Goal: Task Accomplishment & Management: Use online tool/utility

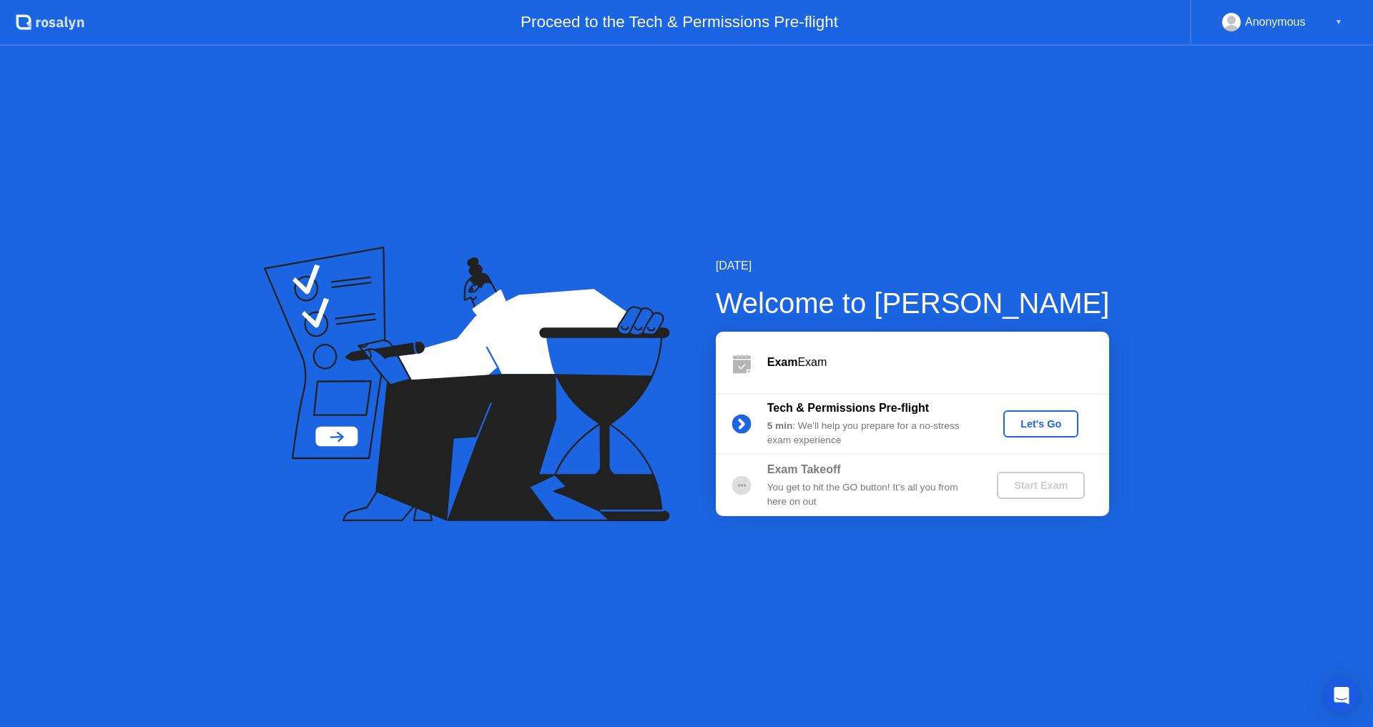
click at [1049, 425] on div "Let's Go" at bounding box center [1041, 423] width 64 height 11
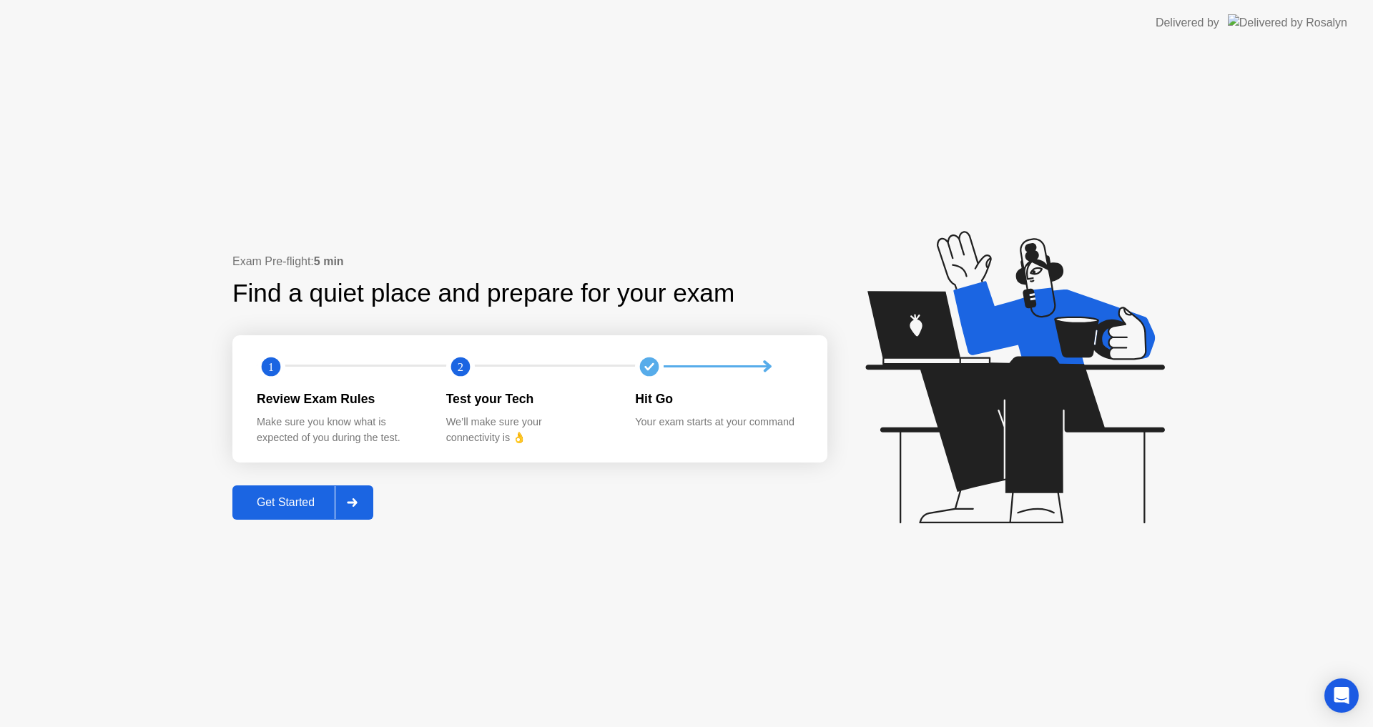
drag, startPoint x: 290, startPoint y: 516, endPoint x: 297, endPoint y: 727, distance: 210.3
click at [316, 709] on div "Exam Pre-flight: 5 min Find a quiet place and prepare for your exam 1 2 Review …" at bounding box center [686, 386] width 1373 height 681
click at [276, 501] on div "Get Started" at bounding box center [286, 502] width 98 height 13
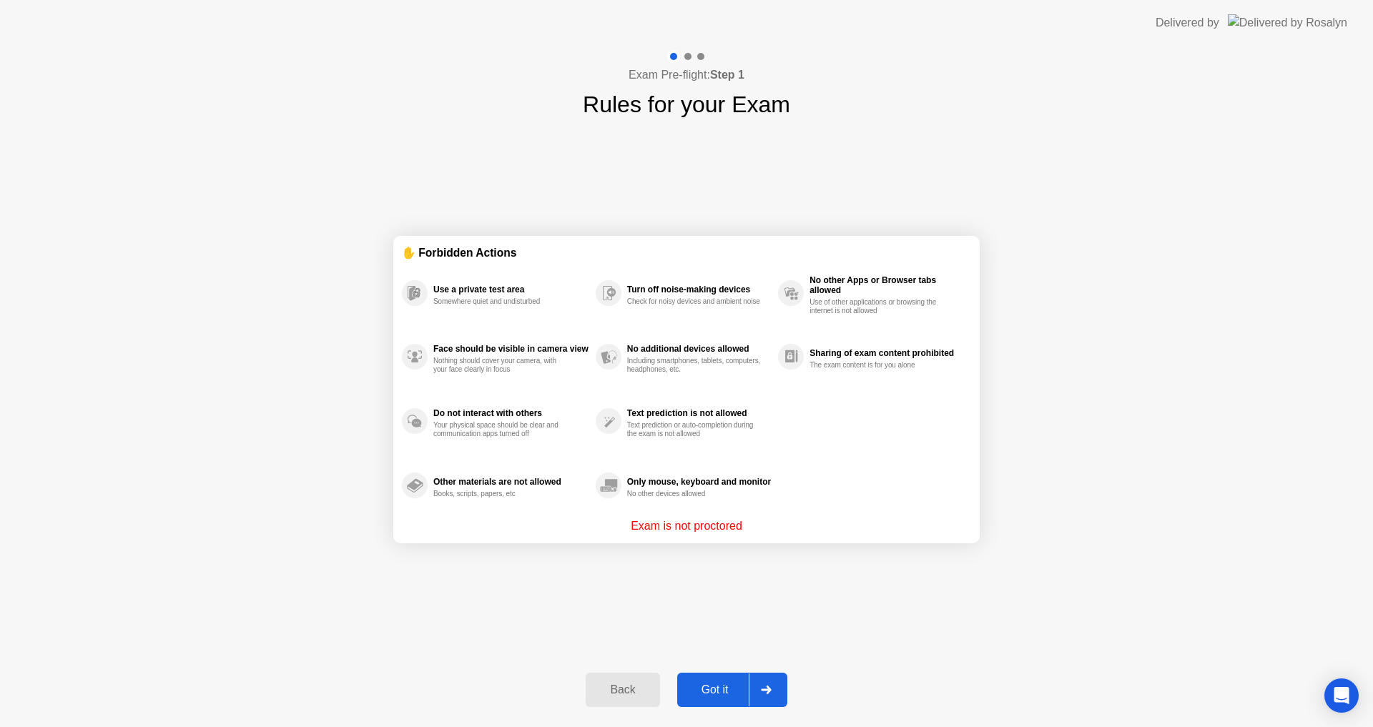
click at [729, 696] on div "Got it" at bounding box center [714, 690] width 67 height 13
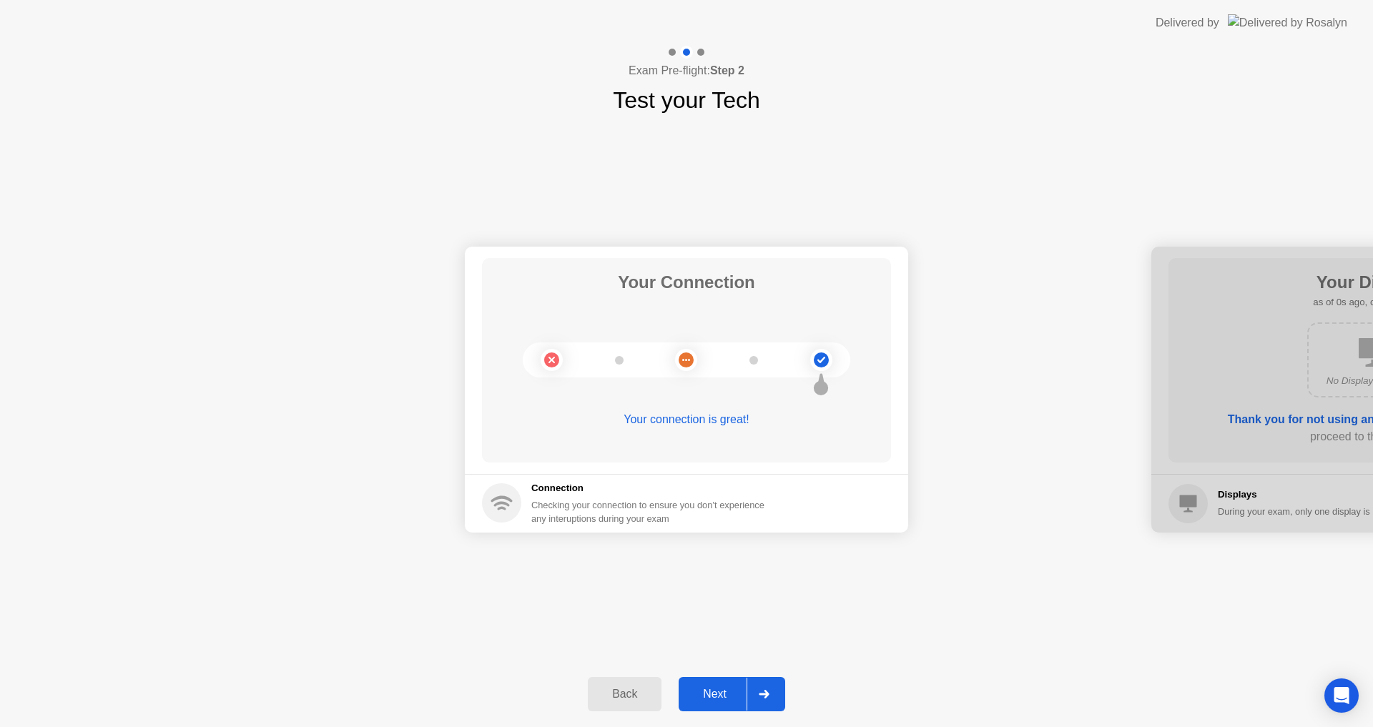
click at [730, 694] on div "Next" at bounding box center [715, 694] width 64 height 13
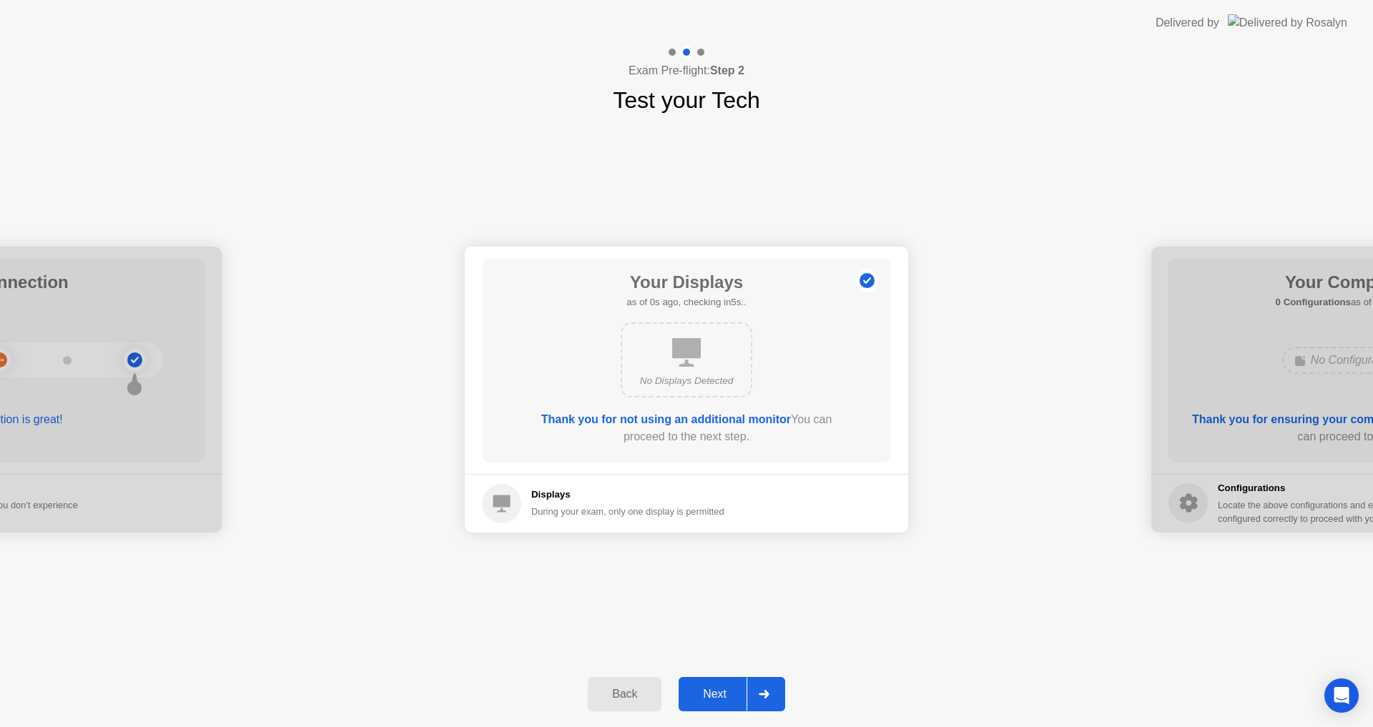
click at [730, 694] on div "Next" at bounding box center [715, 694] width 64 height 13
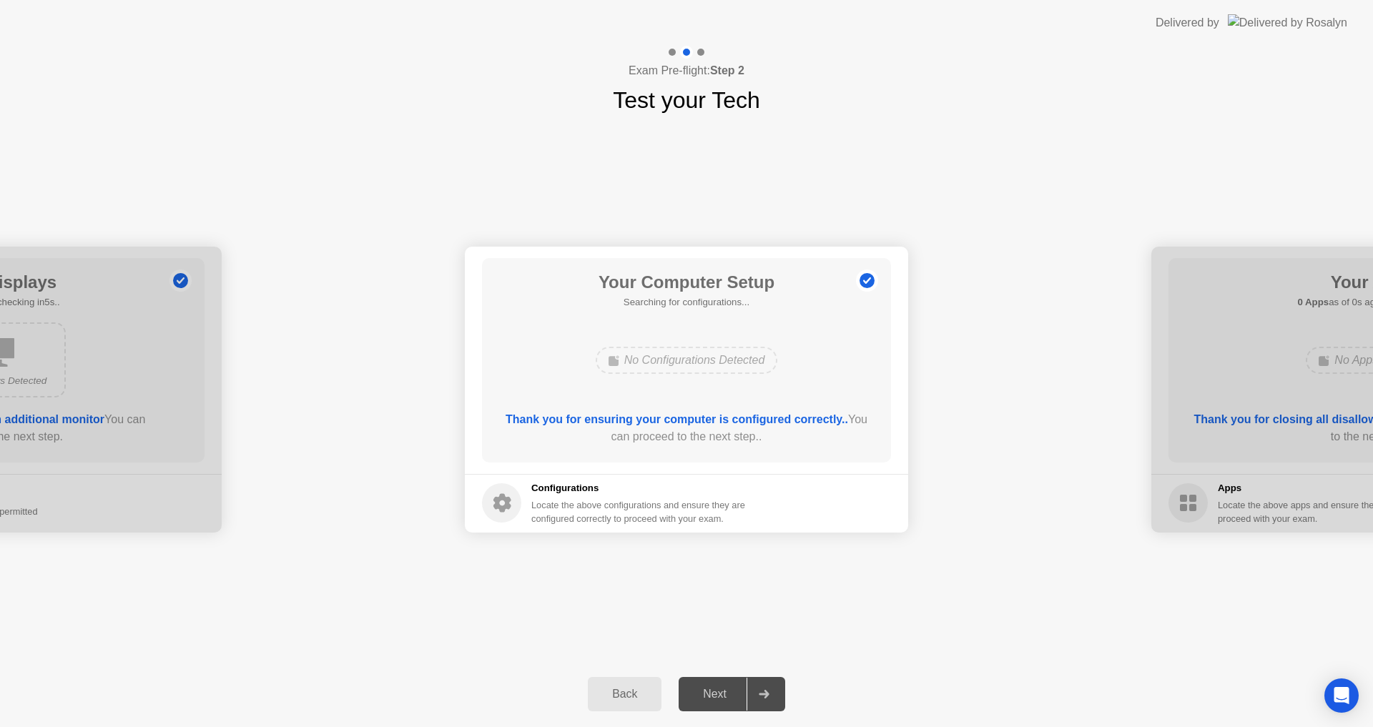
click at [730, 694] on div "Next" at bounding box center [715, 694] width 64 height 13
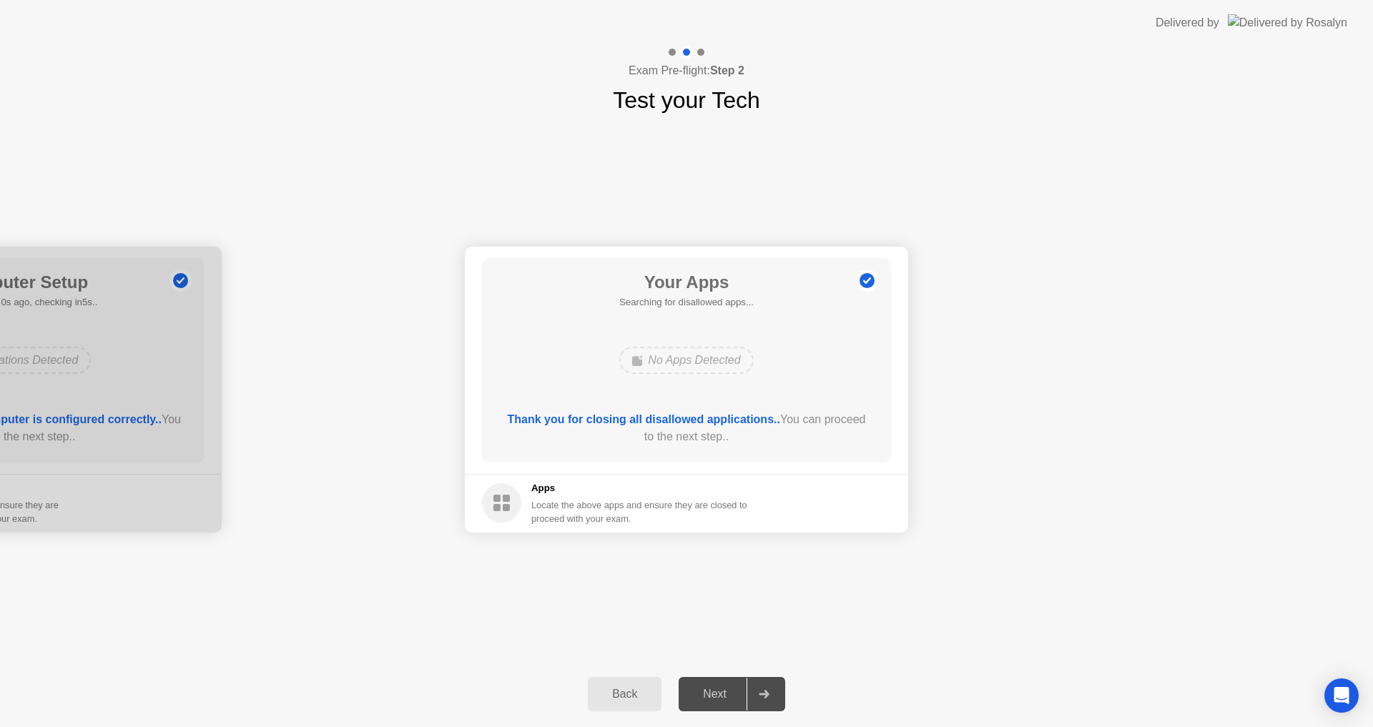
click at [730, 694] on div "Next" at bounding box center [715, 694] width 64 height 13
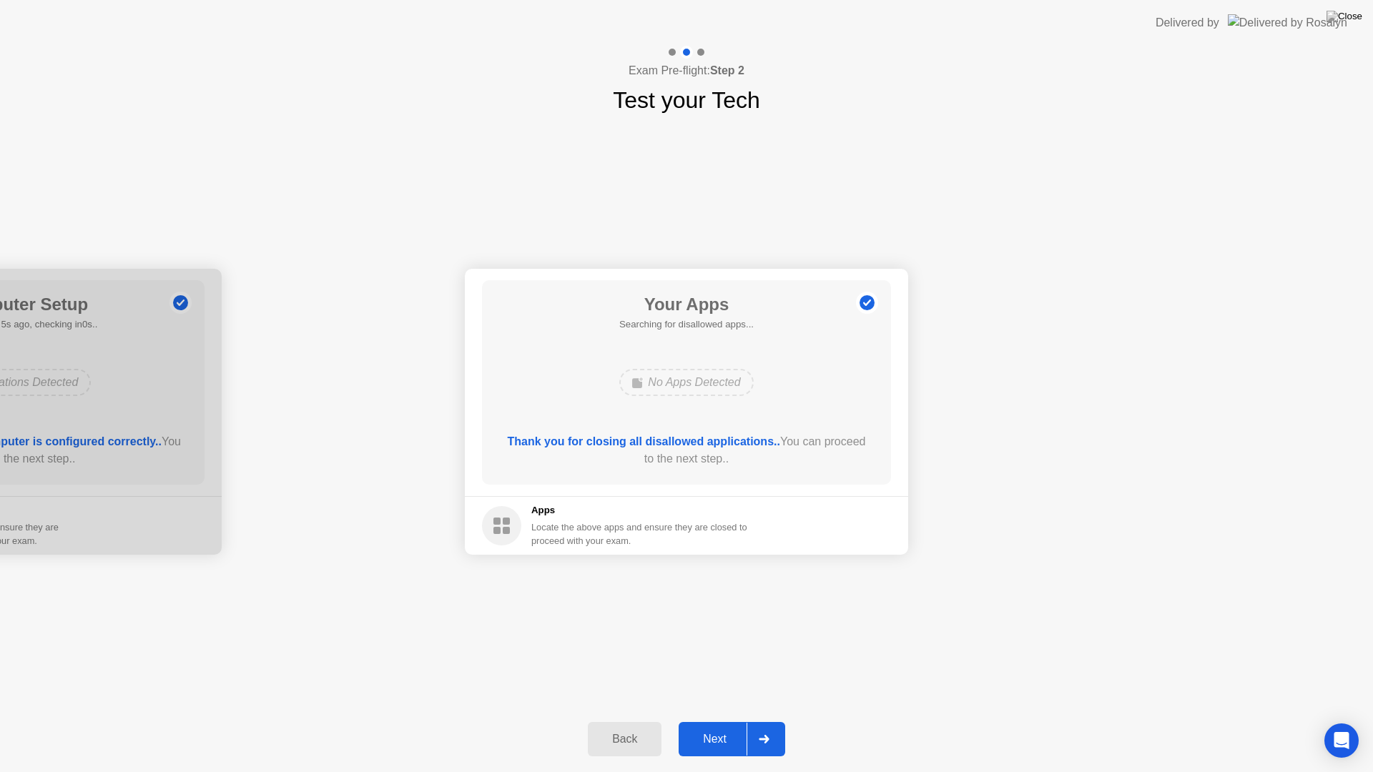
click at [725, 727] on div "Next" at bounding box center [715, 739] width 64 height 13
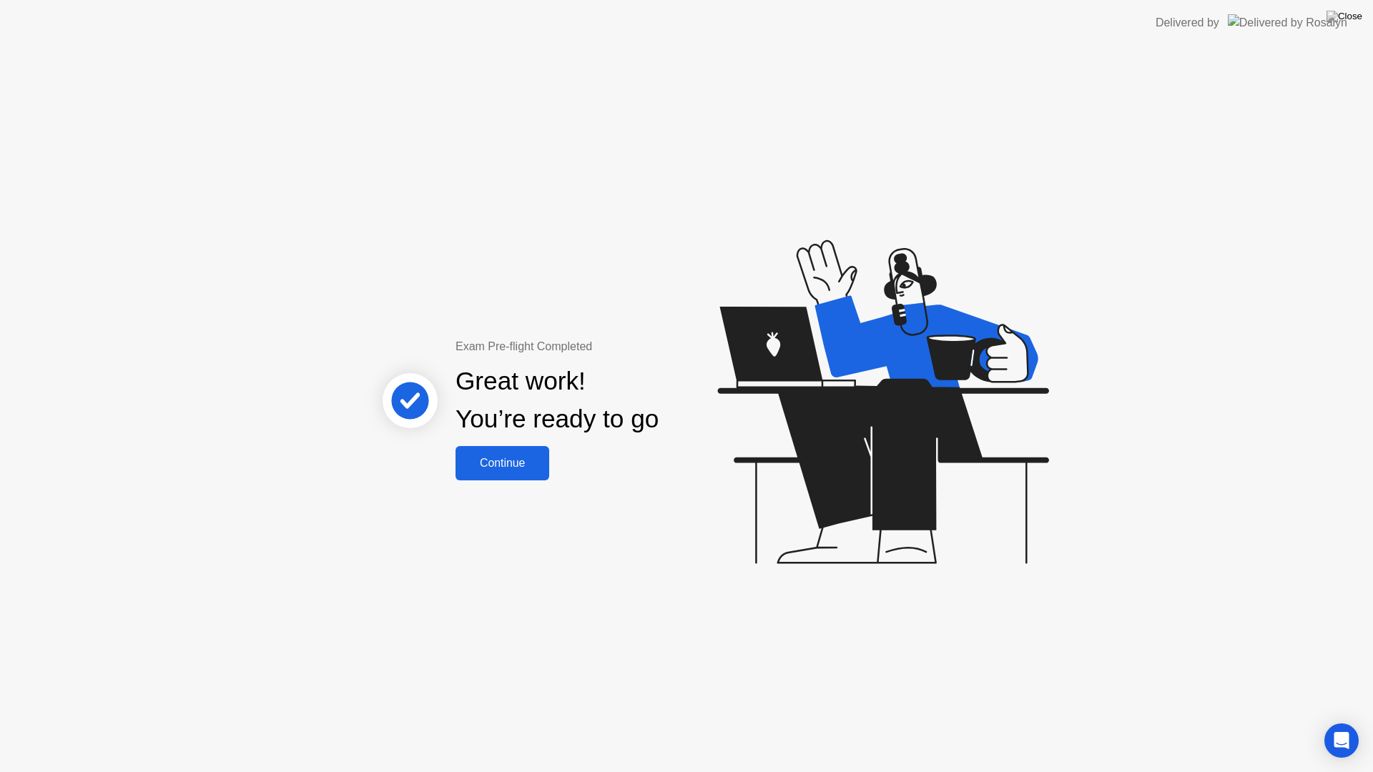
click at [517, 462] on div "Continue" at bounding box center [502, 463] width 85 height 13
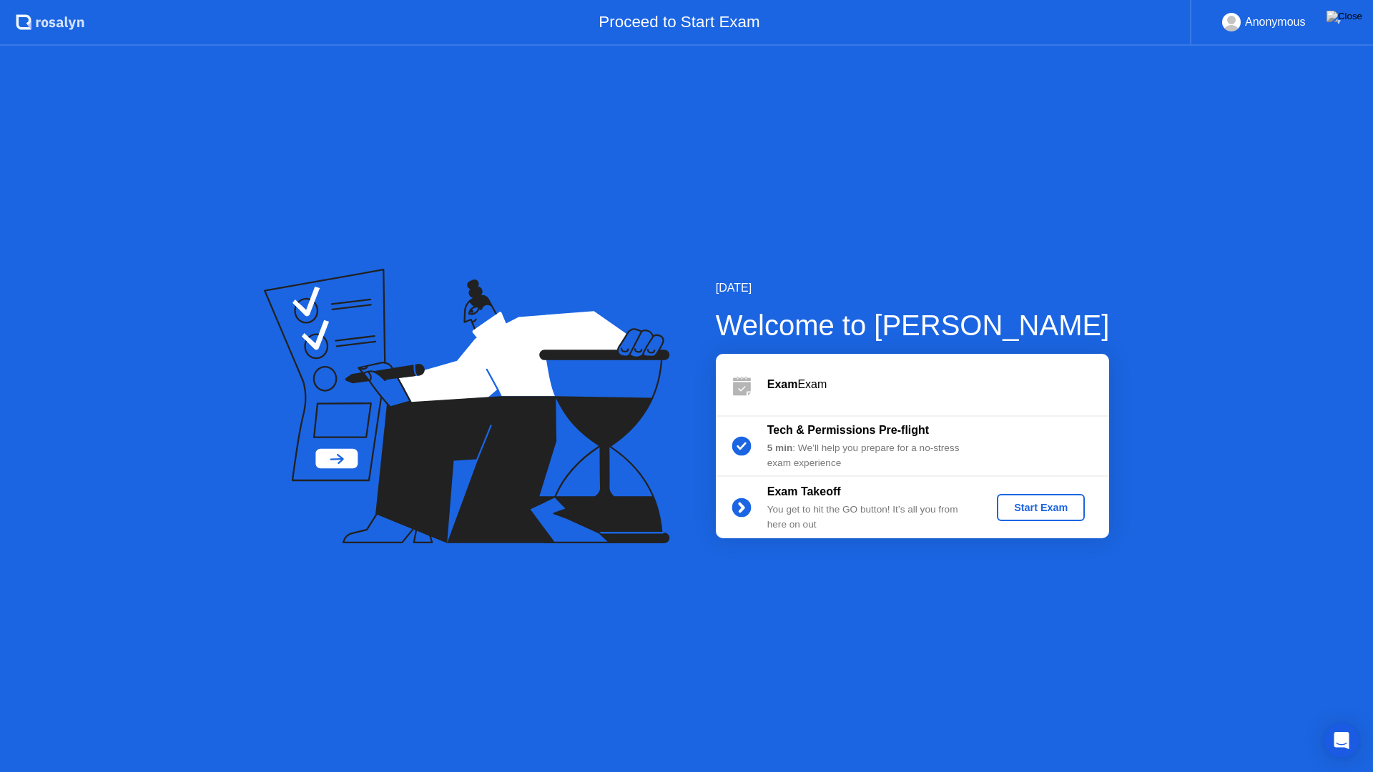
click at [1039, 513] on div "Start Exam" at bounding box center [1041, 507] width 77 height 11
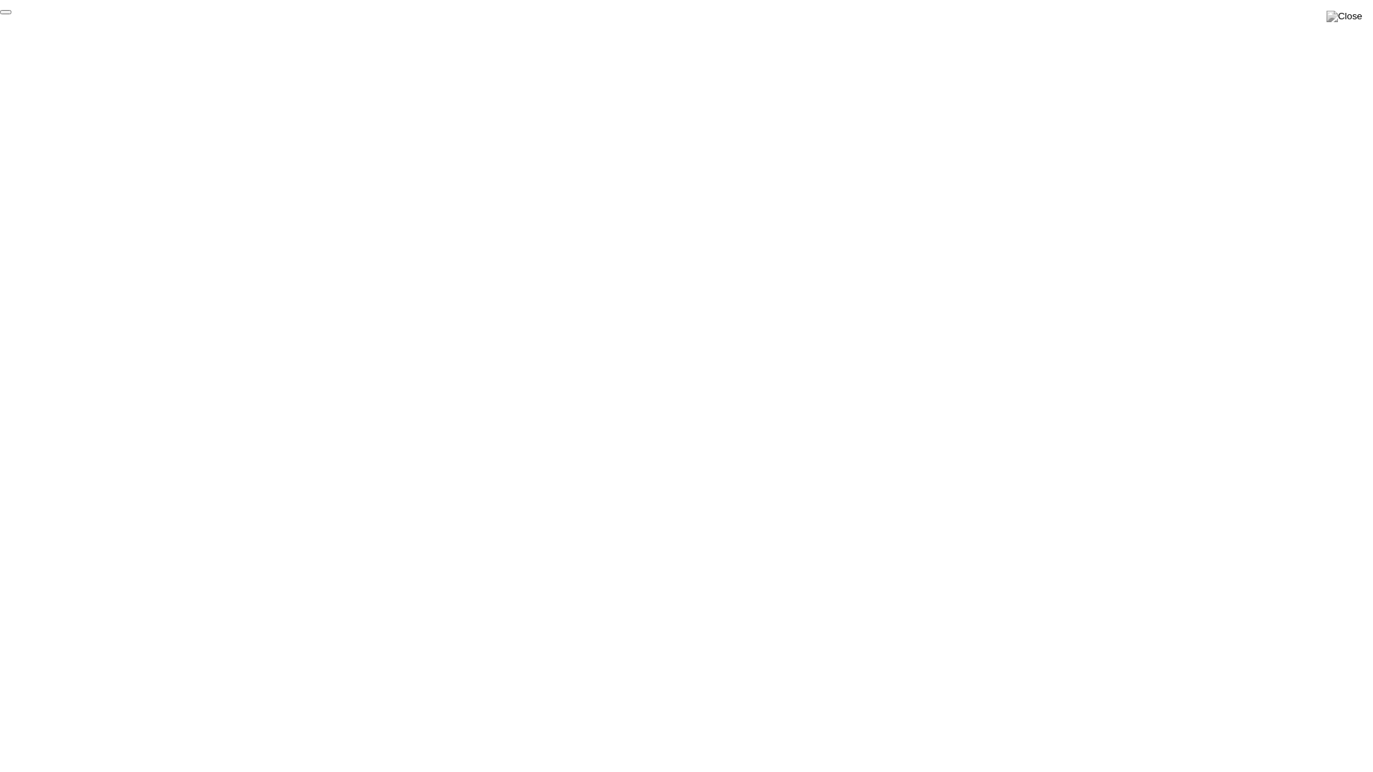
click div "End Proctoring Session"
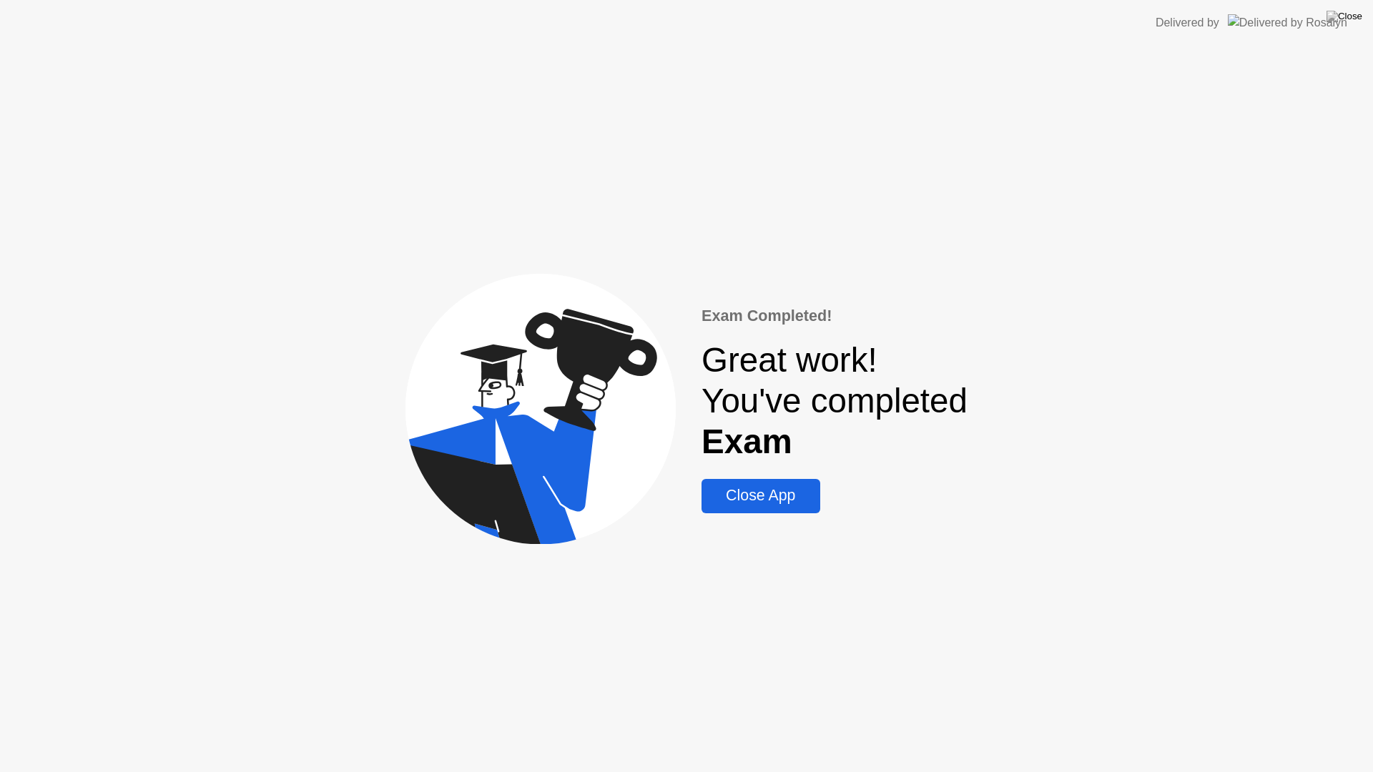
click at [782, 498] on div "Close App" at bounding box center [760, 496] width 109 height 18
